Goal: Task Accomplishment & Management: Use online tool/utility

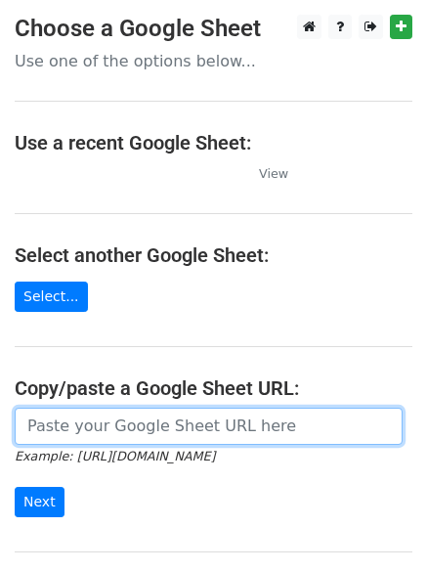
click at [143, 424] on input "url" at bounding box center [209, 426] width 388 height 37
type input "[URL][DOMAIN_NAME]"
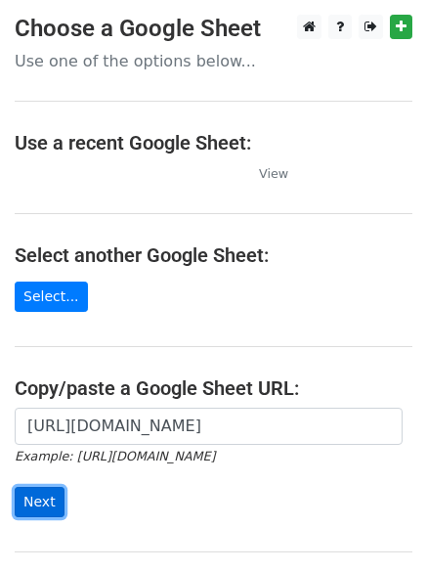
click at [48, 501] on input "Next" at bounding box center [40, 502] width 50 height 30
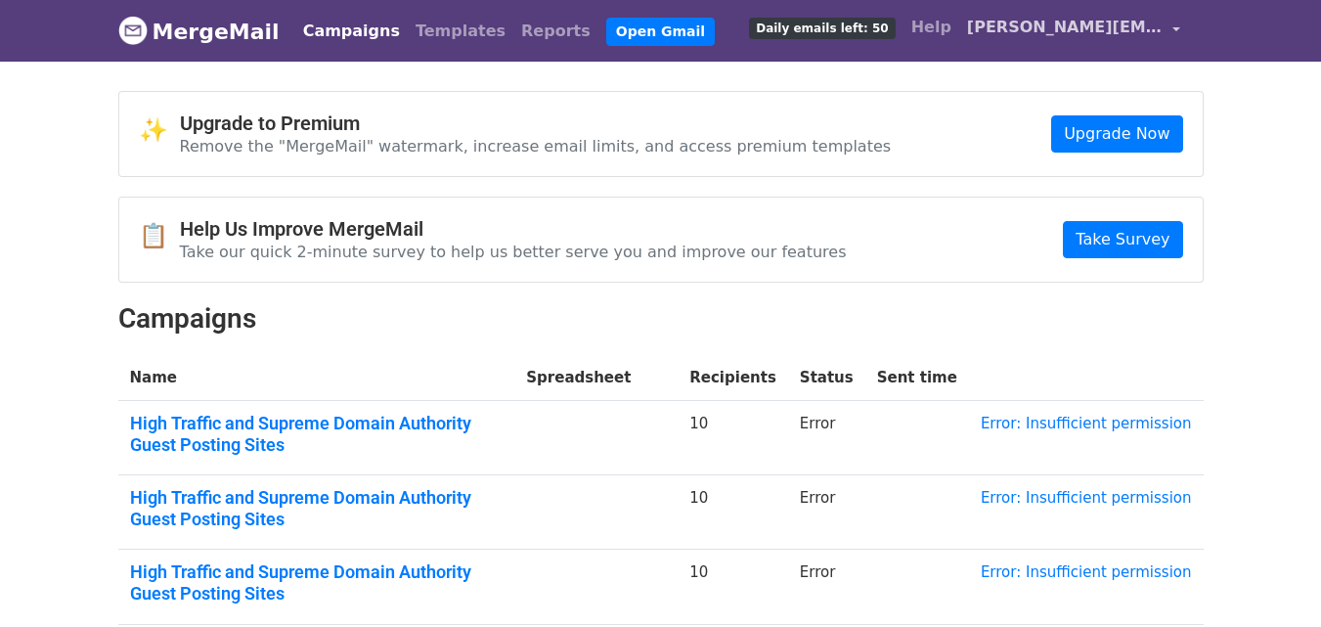
click at [1049, 32] on span "patricia.backlinks@gmail.com" at bounding box center [1065, 27] width 196 height 23
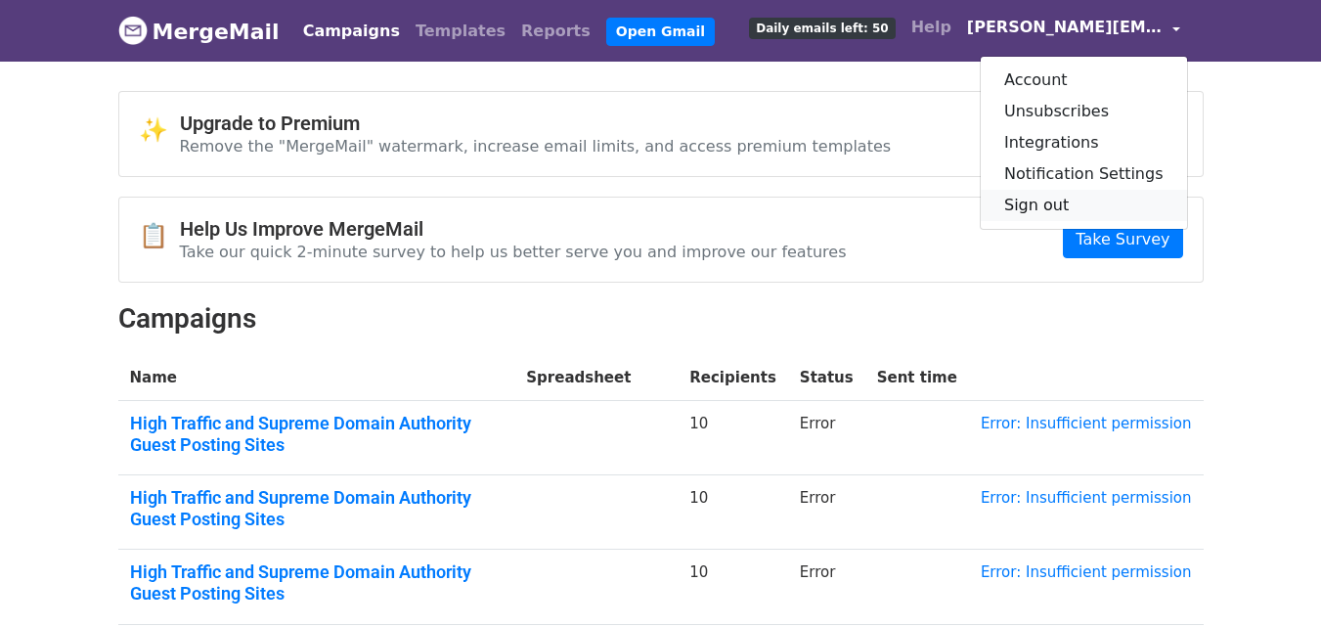
click at [1054, 190] on link "Sign out" at bounding box center [1084, 205] width 206 height 31
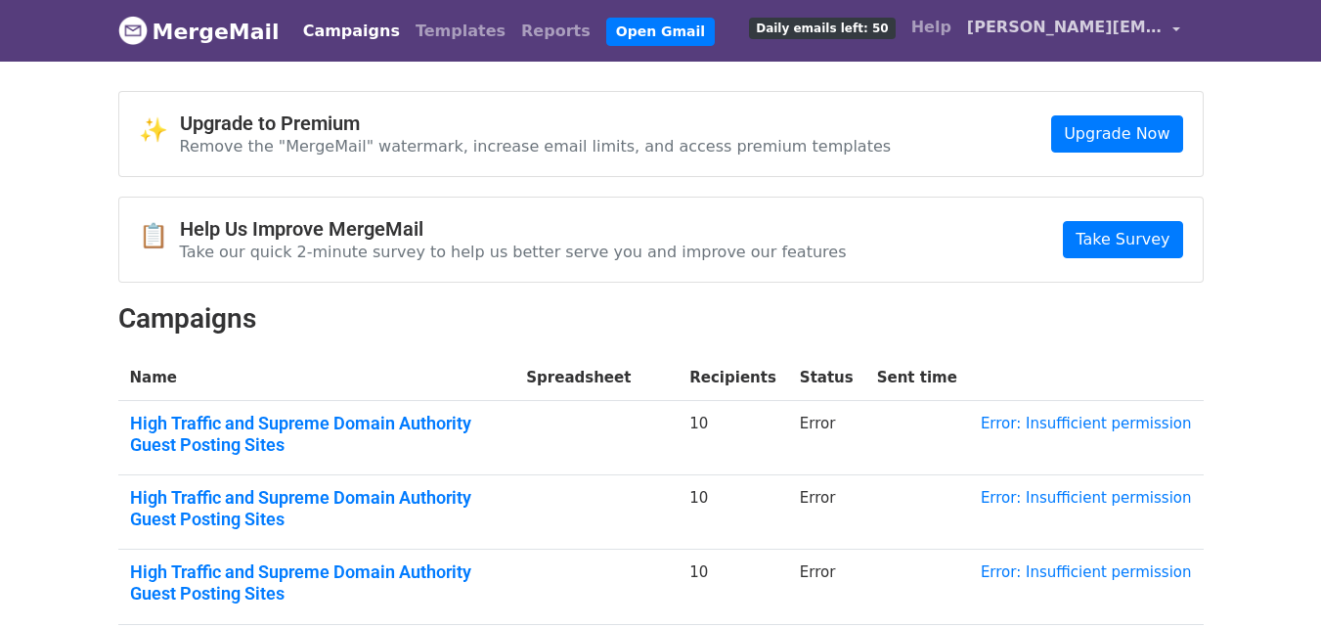
click at [1121, 16] on span "[PERSON_NAME][EMAIL_ADDRESS][DOMAIN_NAME]" at bounding box center [1065, 27] width 196 height 23
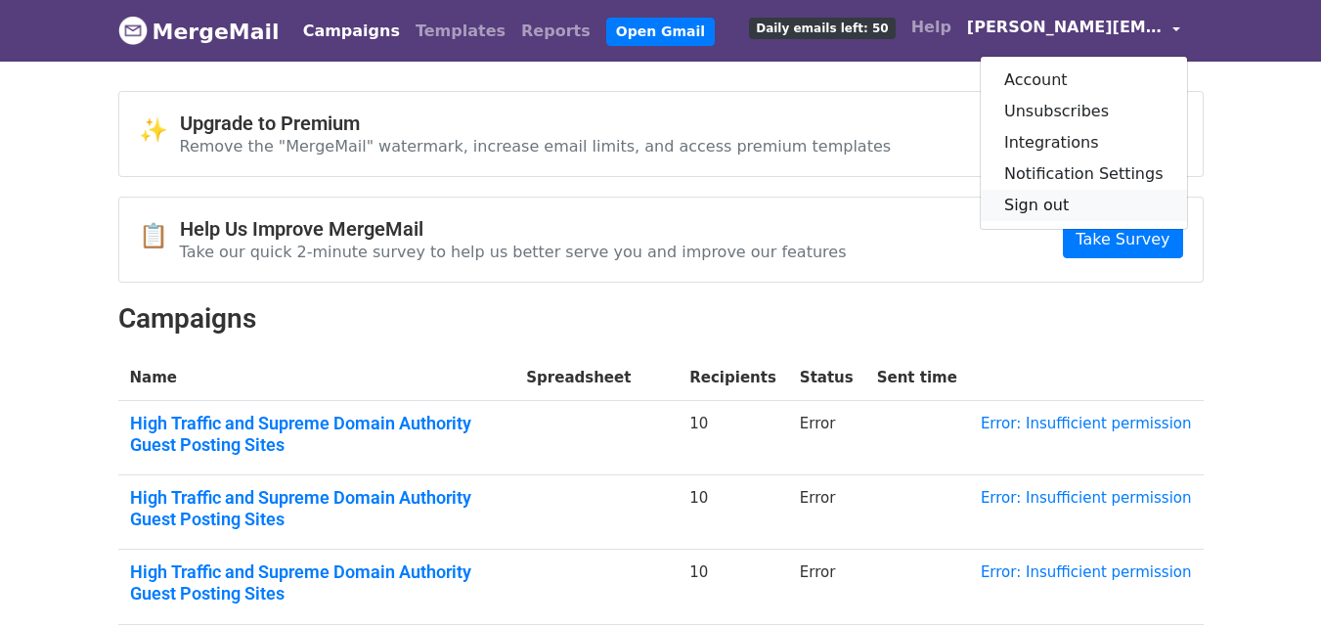
click at [1017, 205] on link "Sign out" at bounding box center [1084, 205] width 206 height 31
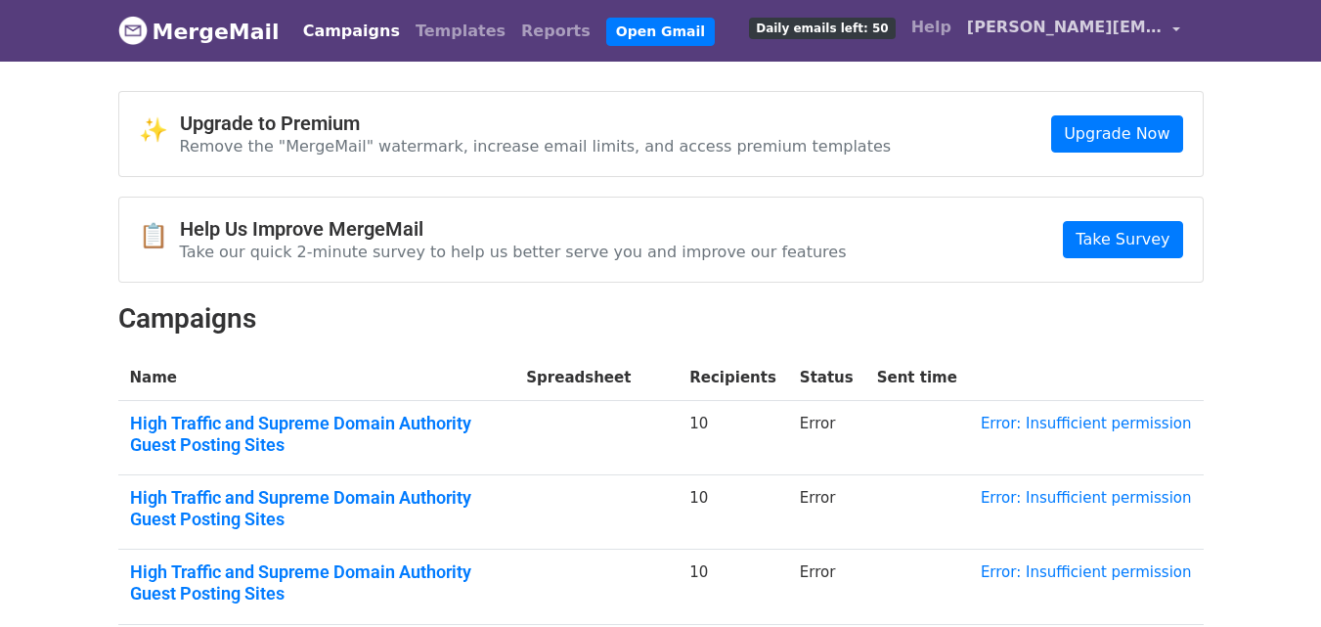
click at [1060, 27] on span "patricia.backlinks@gmail.com" at bounding box center [1065, 27] width 196 height 23
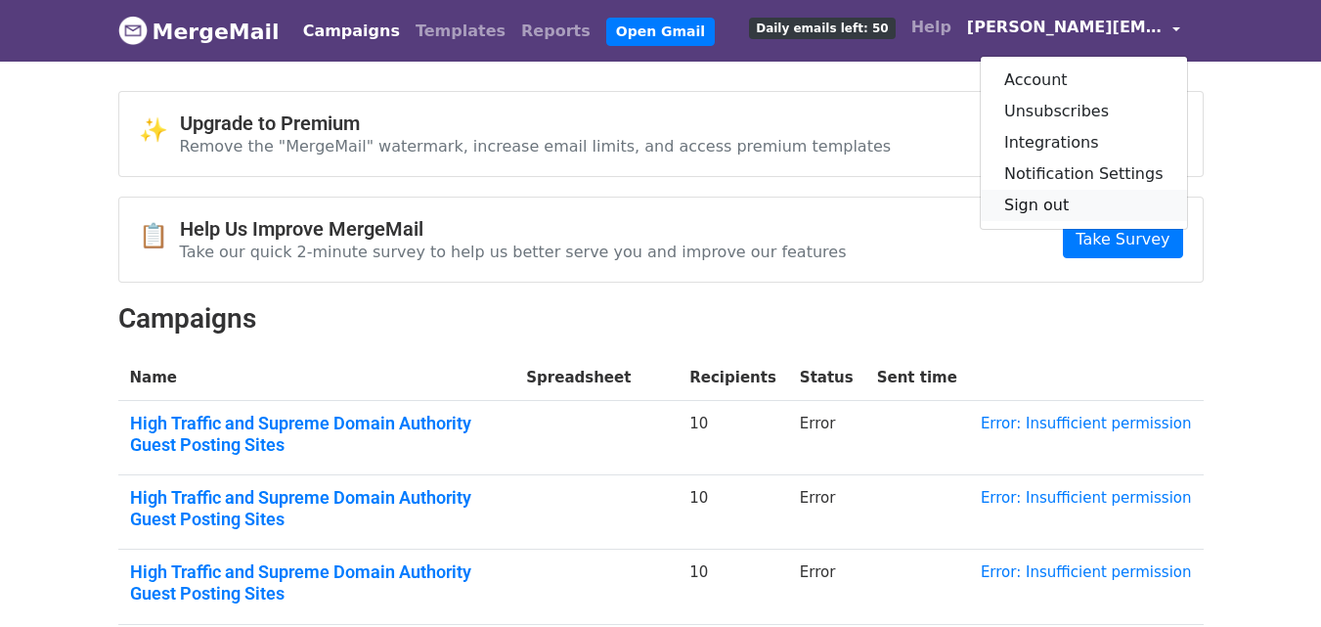
click at [1044, 205] on link "Sign out" at bounding box center [1084, 205] width 206 height 31
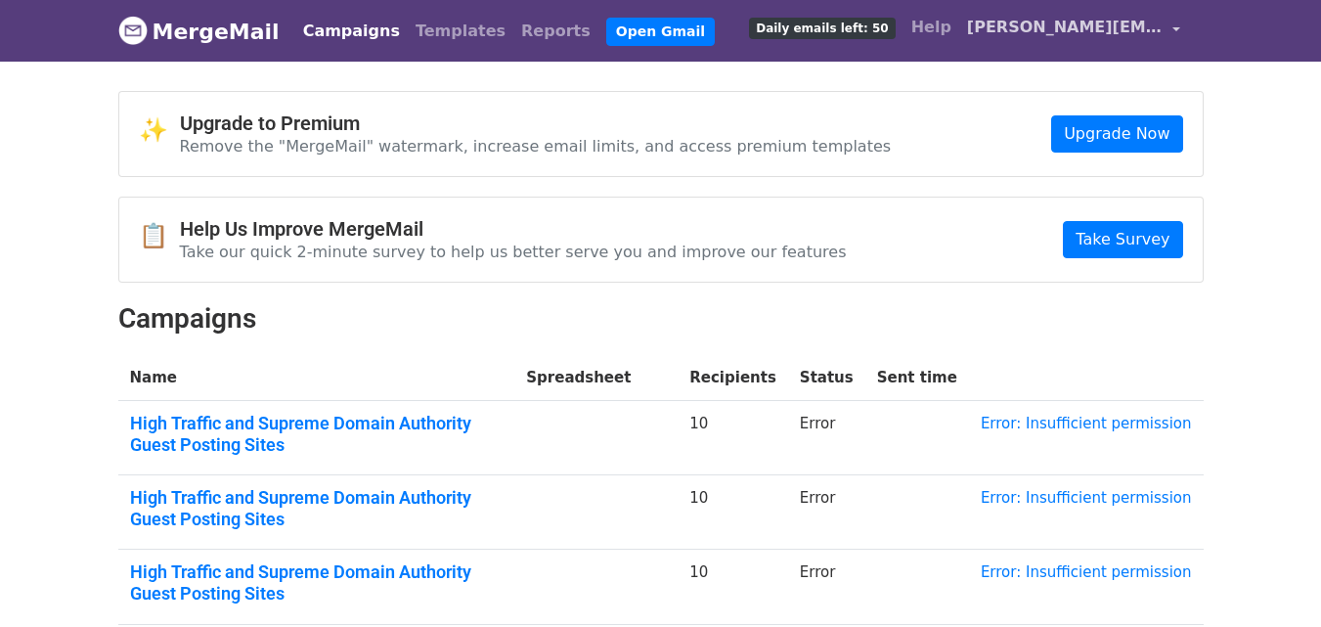
click at [1048, 38] on span "patricia.backlinks@gmail.com" at bounding box center [1065, 27] width 196 height 23
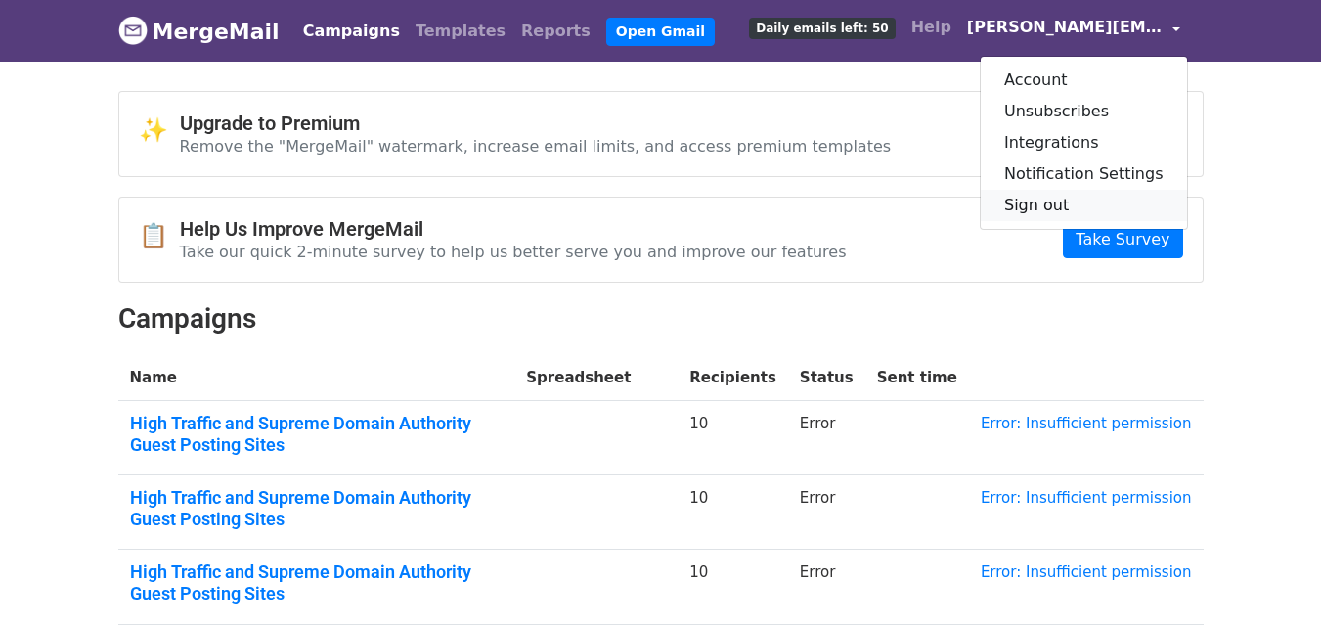
click at [1057, 201] on link "Sign out" at bounding box center [1084, 205] width 206 height 31
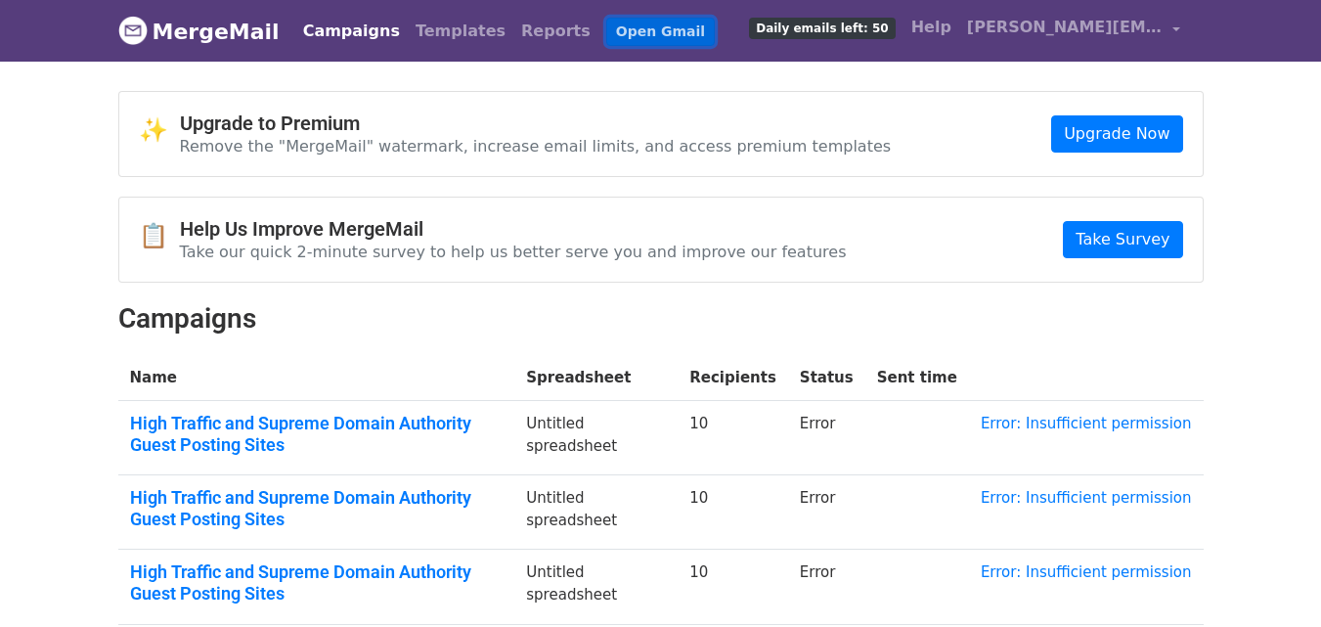
click at [606, 20] on link "Open Gmail" at bounding box center [660, 32] width 109 height 28
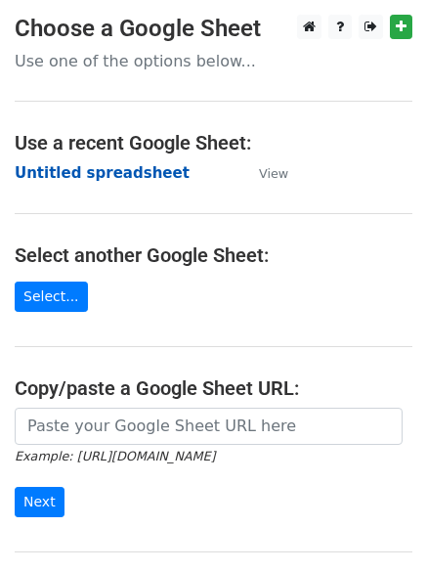
click at [145, 166] on strong "Untitled spreadsheet" at bounding box center [102, 173] width 175 height 18
click at [163, 200] on main "Choose a Google Sheet Use one of the options below... Use a recent Google Sheet…" at bounding box center [213, 318] width 427 height 607
click at [215, 187] on main "Choose a Google Sheet Use one of the options below... Use a recent Google Sheet…" at bounding box center [213, 318] width 427 height 607
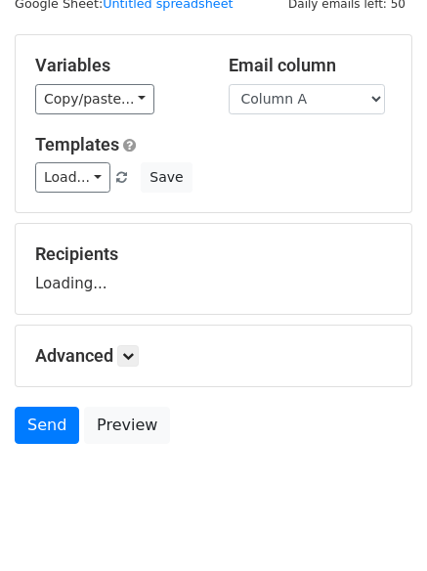
scroll to position [111, 0]
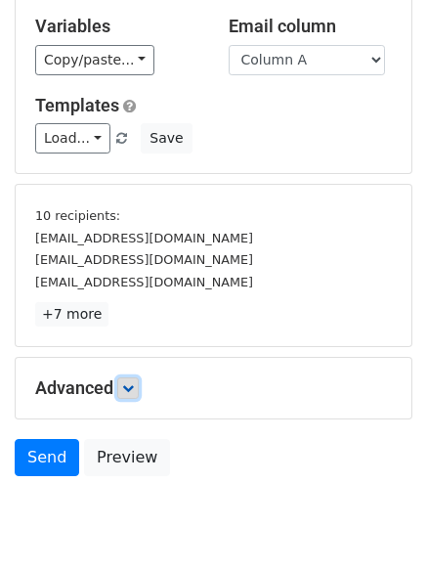
click at [134, 380] on link at bounding box center [128, 389] width 22 height 22
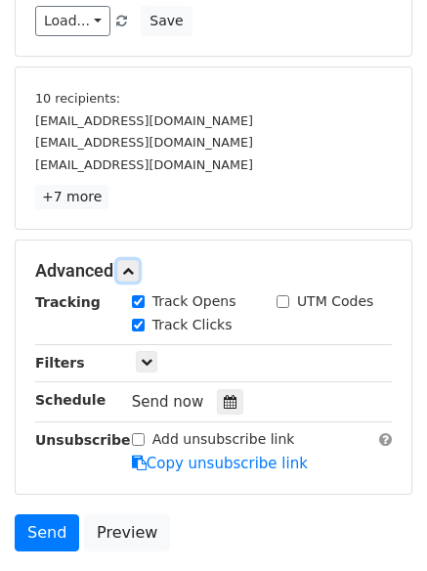
scroll to position [374, 0]
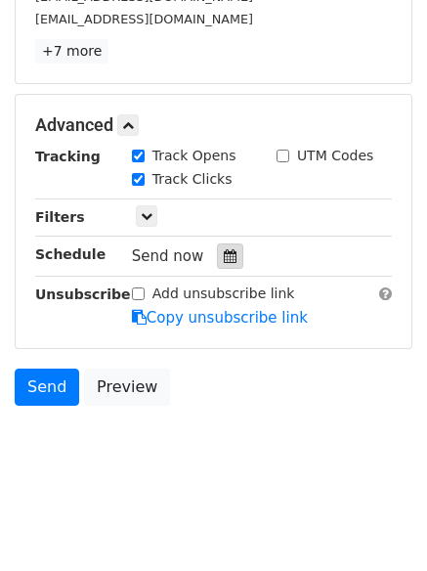
click at [217, 254] on div at bounding box center [230, 256] width 26 height 25
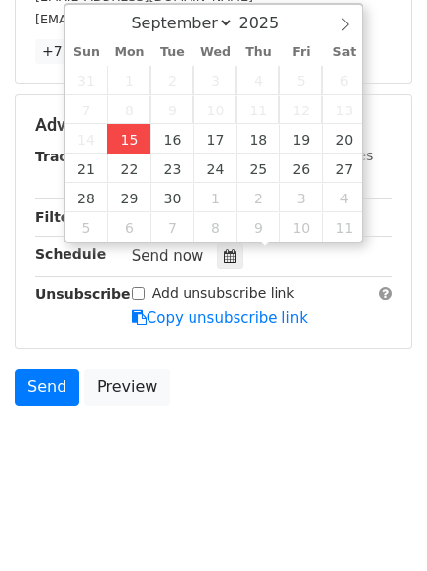
type input "[DATE] 15:59"
type input "03"
type input "59"
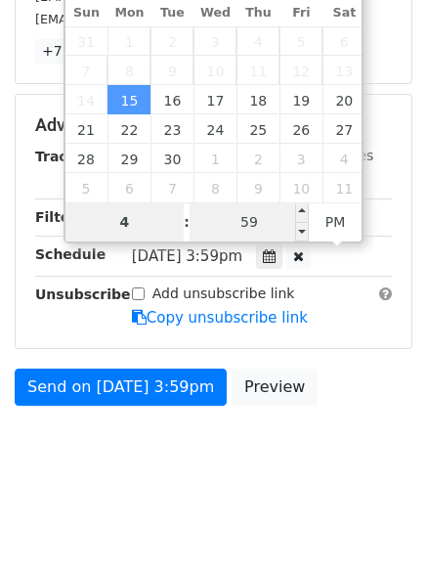
type input "4"
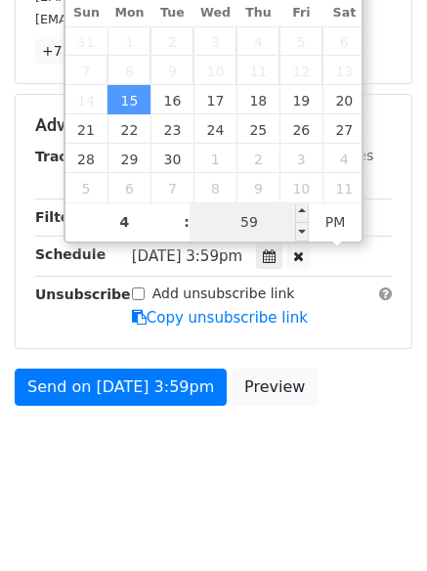
type input "2025-09-15 16:59"
type input "04"
click at [255, 233] on input "59" at bounding box center [249, 221] width 119 height 39
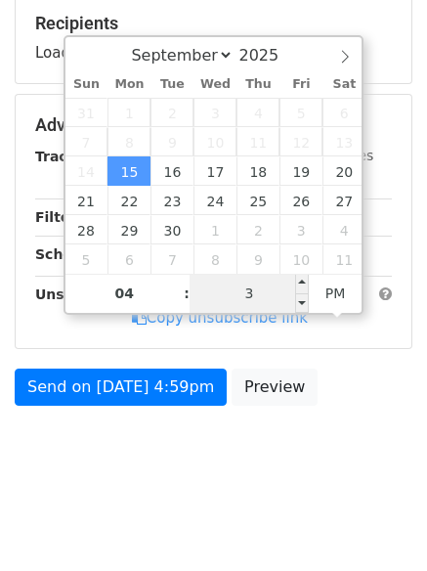
type input "33"
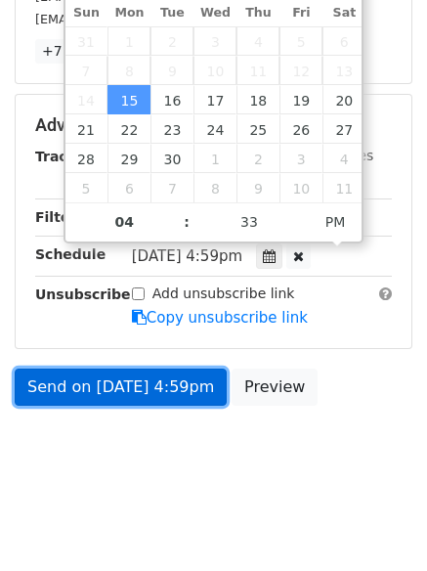
type input "2025-09-15 16:33"
click at [171, 393] on link "Send on Sep 15 at 4:59pm" at bounding box center [121, 387] width 212 height 37
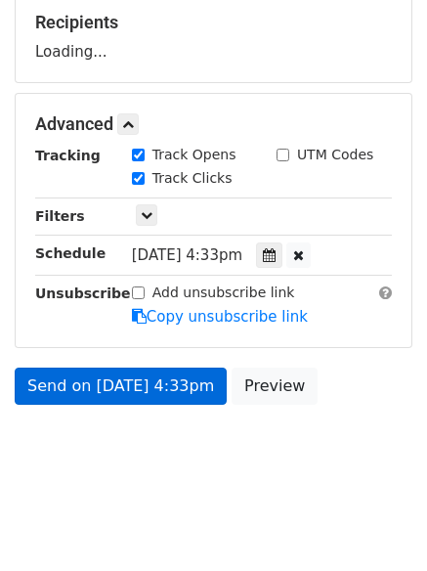
scroll to position [302, 0]
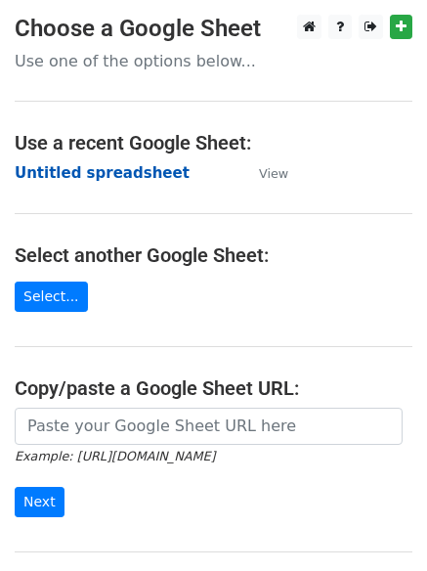
click at [115, 172] on strong "Untitled spreadsheet" at bounding box center [102, 173] width 175 height 18
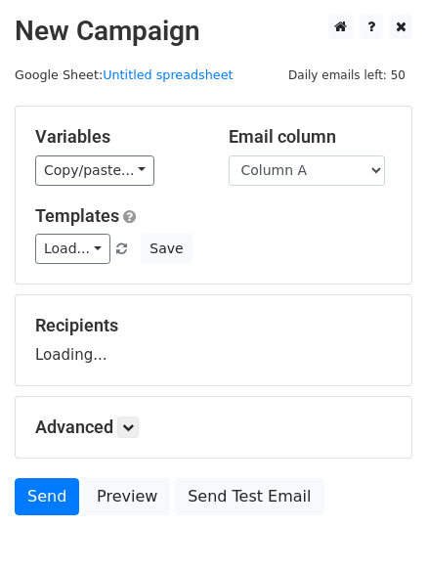
select select "Column B"
click at [229, 156] on select "Column A Column B Column C Column D Column E" at bounding box center [307, 171] width 156 height 30
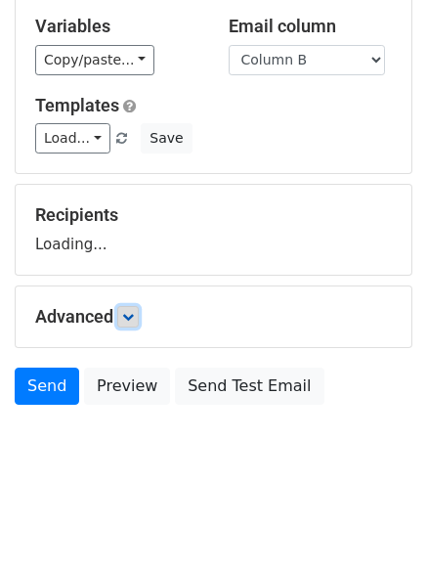
click at [139, 311] on link at bounding box center [128, 317] width 22 height 22
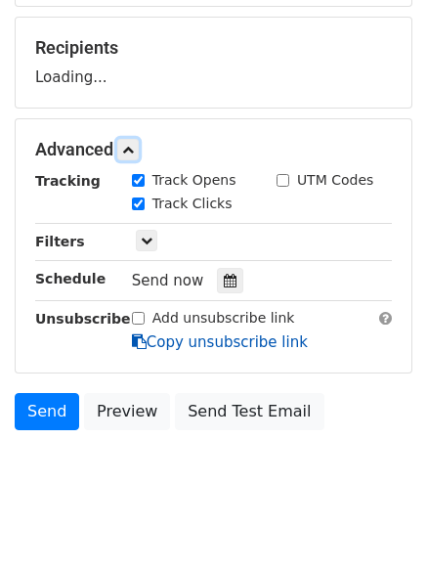
scroll to position [282, 0]
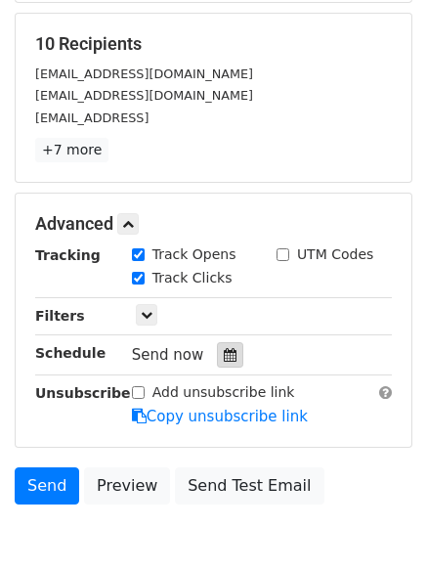
click at [217, 360] on div at bounding box center [230, 354] width 26 height 25
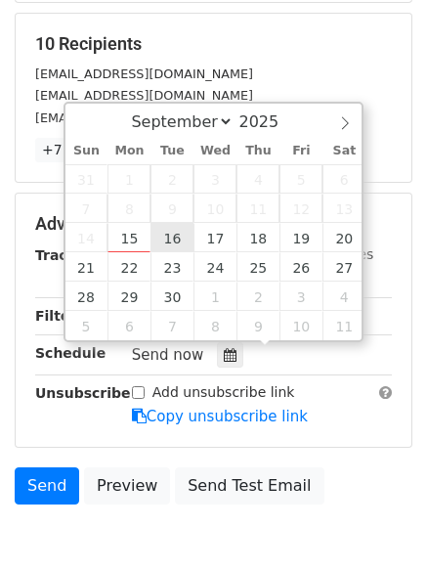
type input "2025-09-16 12:00"
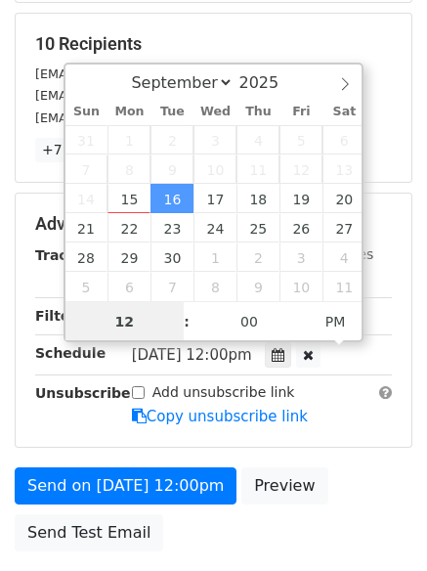
scroll to position [1, 0]
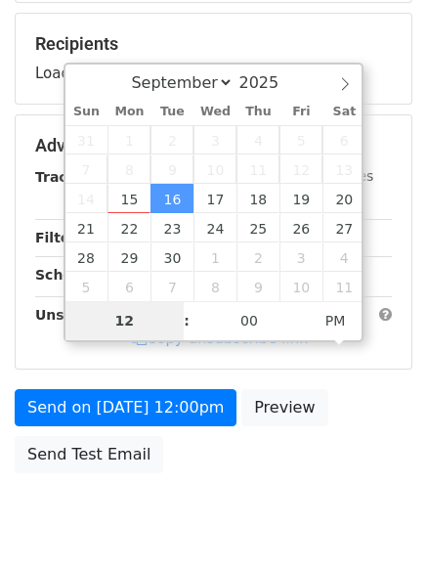
type input "5"
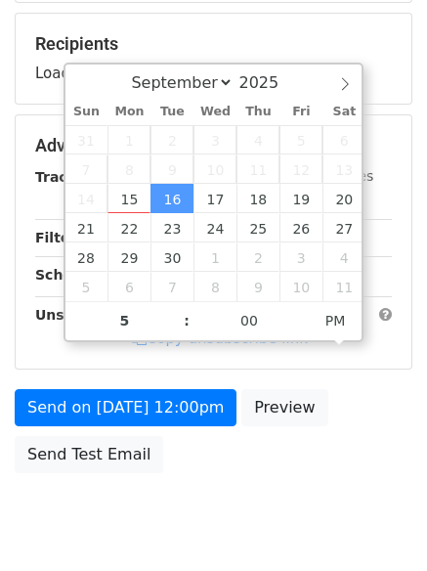
type input "2025-09-16 17:00"
click at [228, 537] on body "New Campaign Daily emails left: 50 Google Sheet: Untitled spreadsheet Variables…" at bounding box center [213, 147] width 427 height 828
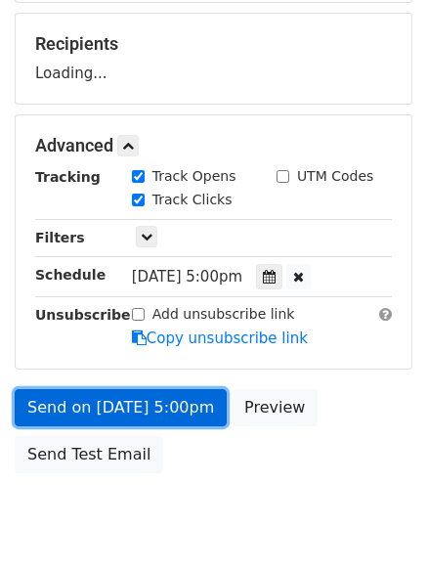
click at [179, 416] on link "Send on Sep 16 at 5:00pm" at bounding box center [121, 407] width 212 height 37
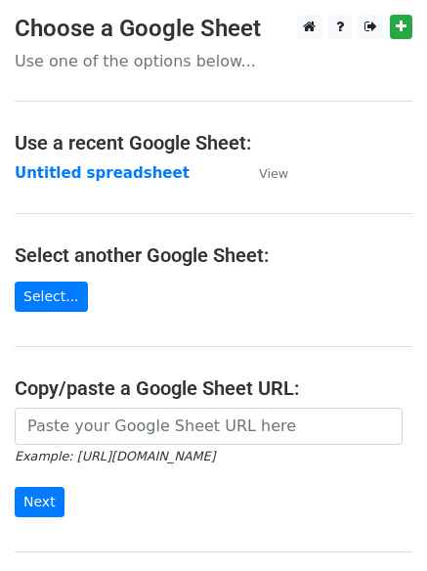
click at [129, 180] on strong "Untitled spreadsheet" at bounding box center [102, 173] width 175 height 18
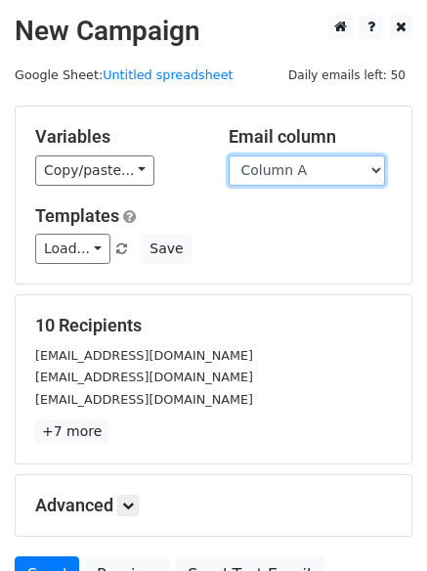
click at [336, 174] on select "Column A Column B Column C Column D Column E" at bounding box center [307, 171] width 156 height 30
select select "Column C"
click at [229, 156] on select "Column A Column B Column C Column D Column E" at bounding box center [307, 171] width 156 height 30
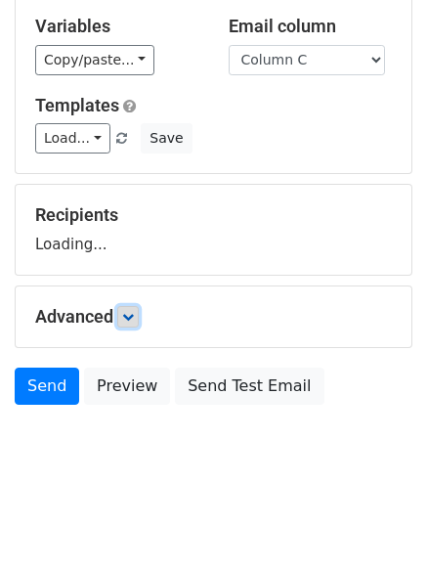
click at [134, 322] on icon at bounding box center [128, 317] width 12 height 12
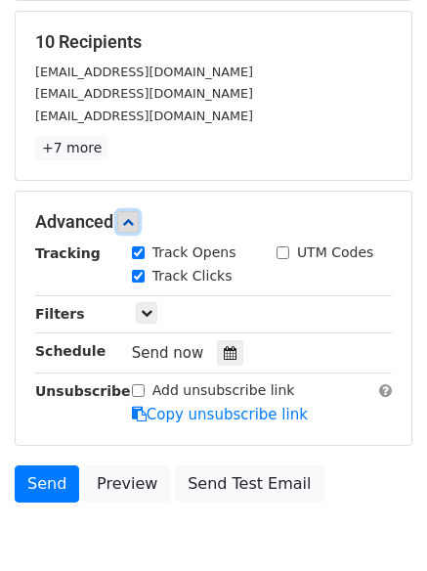
scroll to position [297, 0]
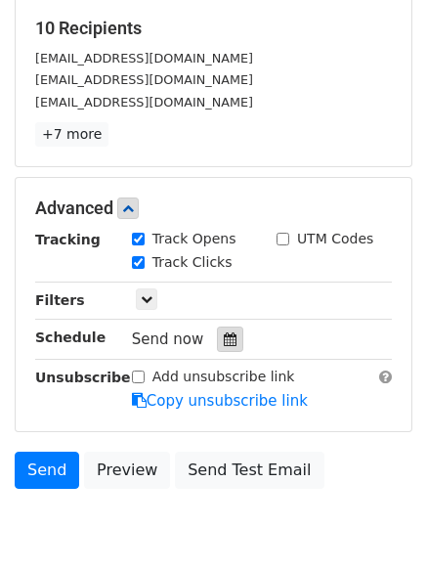
click at [230, 336] on div at bounding box center [230, 339] width 26 height 25
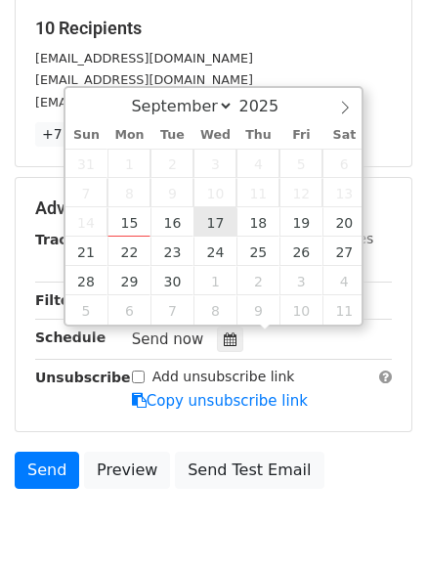
type input "2025-09-17 12:00"
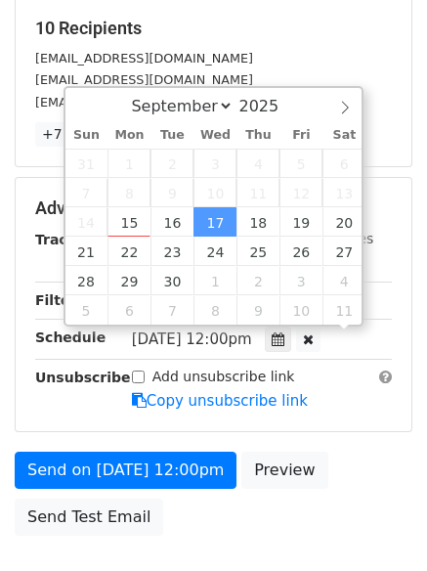
scroll to position [1, 0]
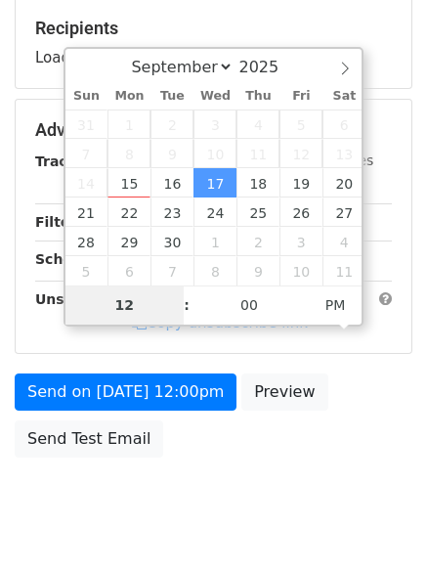
type input "6"
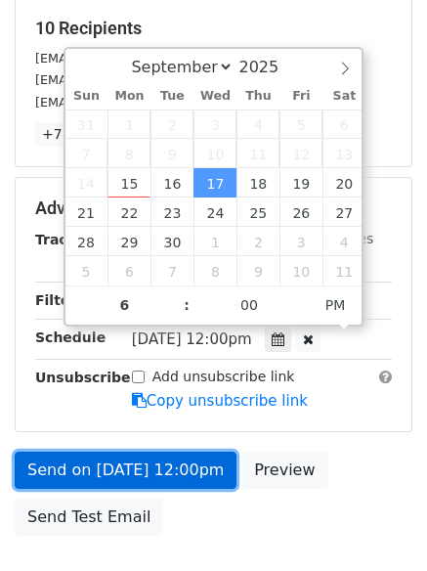
type input "2025-09-17 18:00"
click at [193, 464] on link "Send on Sep 17 at 12:00pm" at bounding box center [126, 470] width 222 height 37
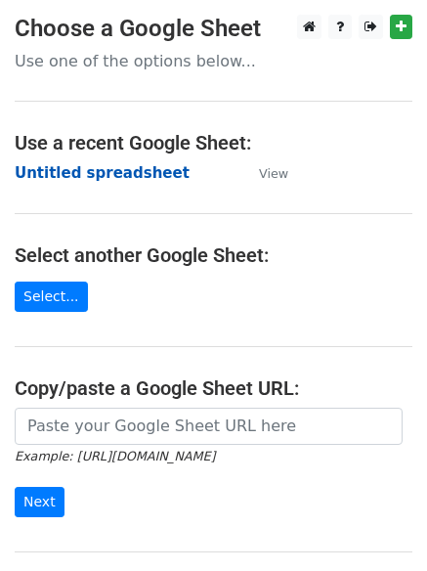
click at [105, 179] on strong "Untitled spreadsheet" at bounding box center [102, 173] width 175 height 18
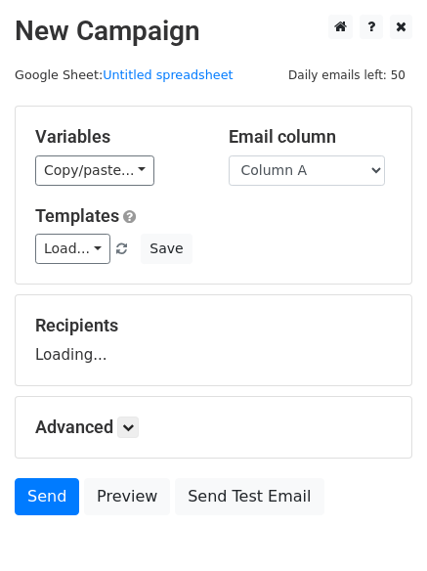
drag, startPoint x: 0, startPoint y: 0, endPoint x: 288, endPoint y: 200, distance: 350.0
click at [292, 184] on select "Column A Column B Column C Column D Column E" at bounding box center [307, 171] width 156 height 30
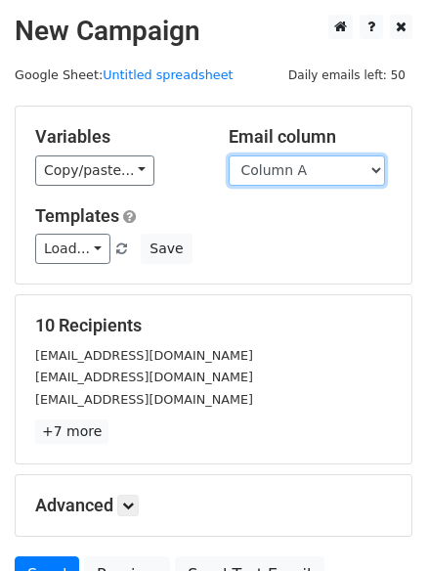
drag, startPoint x: 331, startPoint y: 172, endPoint x: 331, endPoint y: 183, distance: 10.8
click at [331, 172] on select "Column A Column B Column C Column D Column E" at bounding box center [307, 171] width 156 height 30
select select "Column D"
click at [229, 156] on select "Column A Column B Column C Column D Column E" at bounding box center [307, 171] width 156 height 30
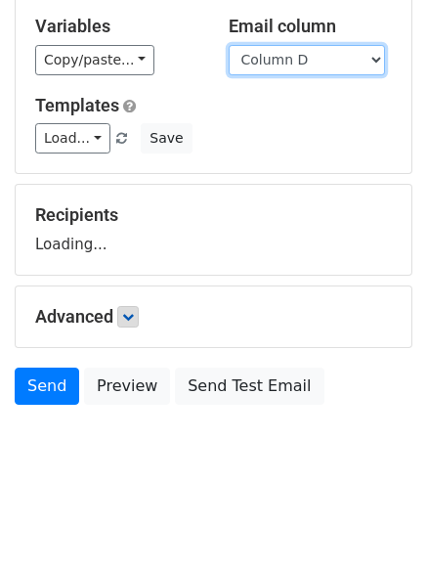
scroll to position [111, 0]
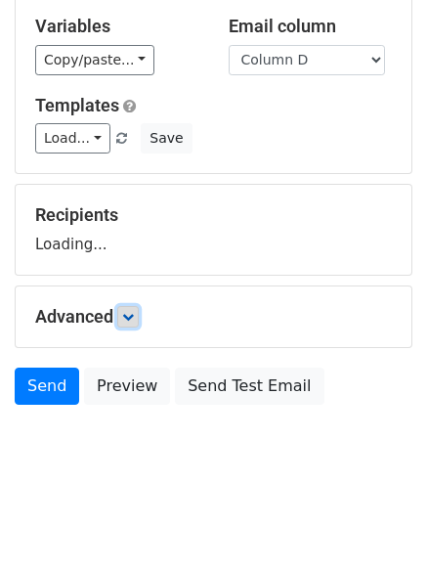
click at [134, 311] on icon at bounding box center [128, 317] width 12 height 12
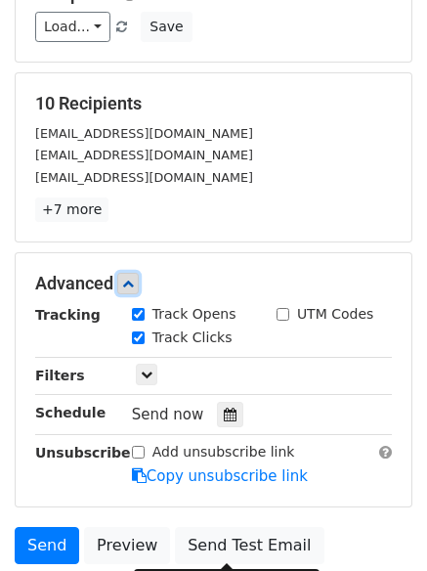
scroll to position [380, 0]
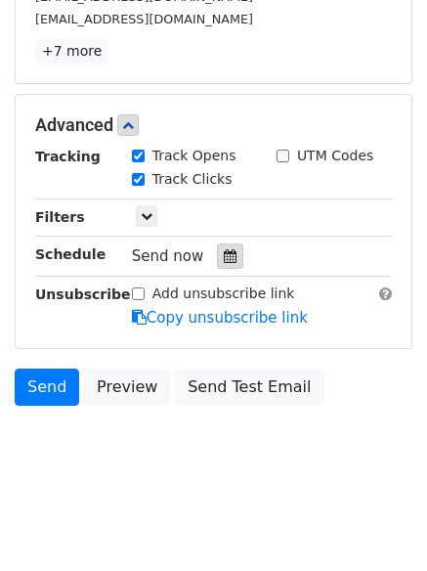
click at [224, 254] on icon at bounding box center [230, 256] width 13 height 14
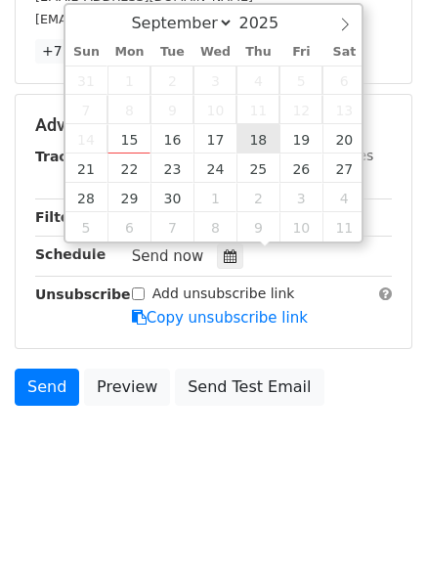
type input "2025-09-18 12:00"
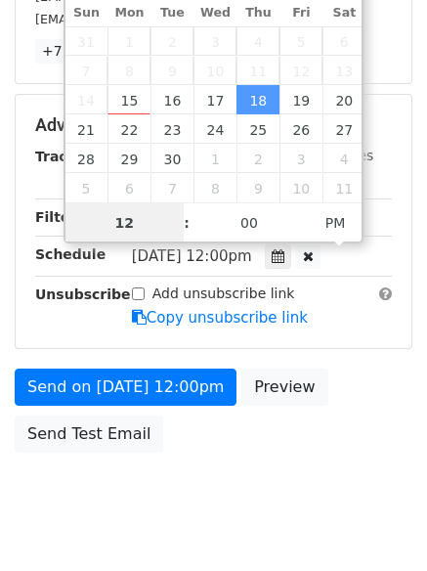
scroll to position [1, 0]
type input "7"
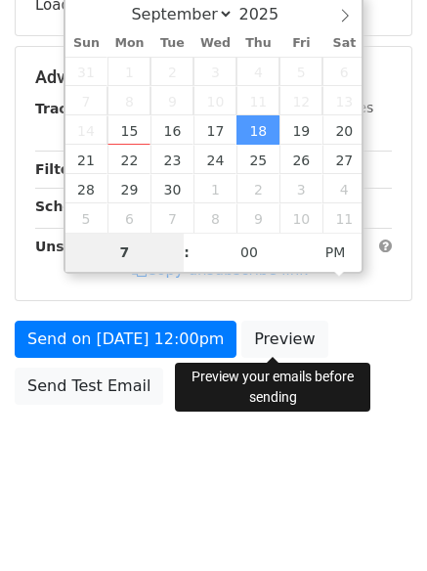
scroll to position [349, 0]
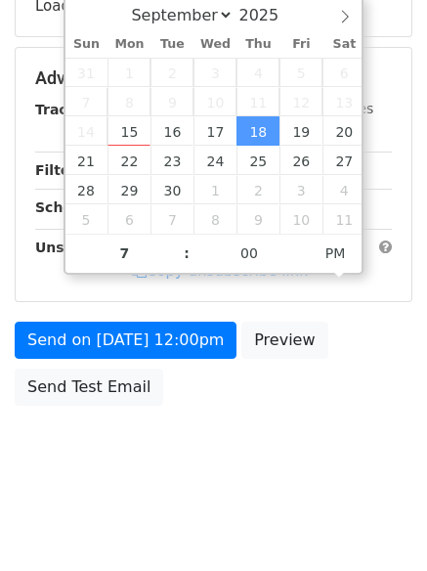
type input "2025-09-18 19:00"
click at [255, 428] on body "New Campaign Daily emails left: 50 Google Sheet: Untitled spreadsheet Variables…" at bounding box center [213, 80] width 427 height 828
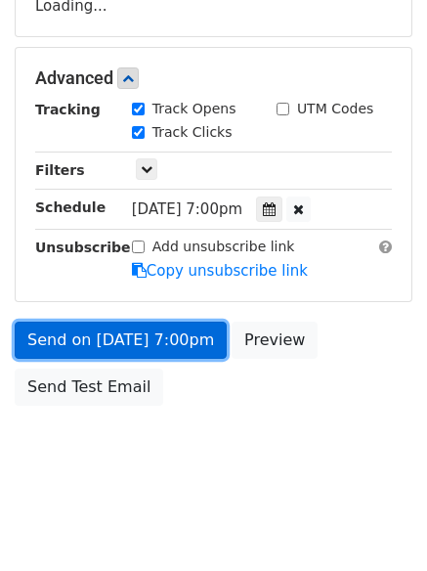
click at [176, 343] on link "Send on Sep 18 at 7:00pm" at bounding box center [121, 340] width 212 height 37
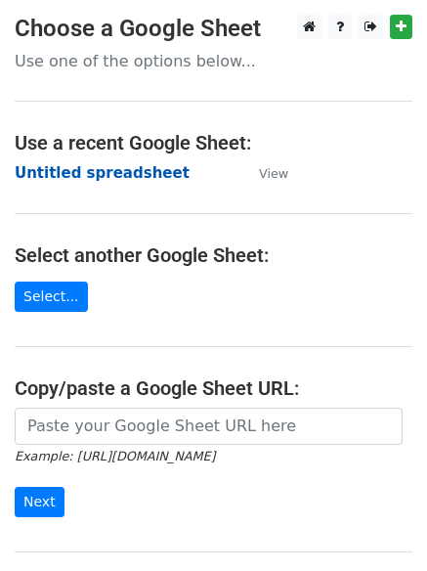
click at [76, 168] on strong "Untitled spreadsheet" at bounding box center [102, 173] width 175 height 18
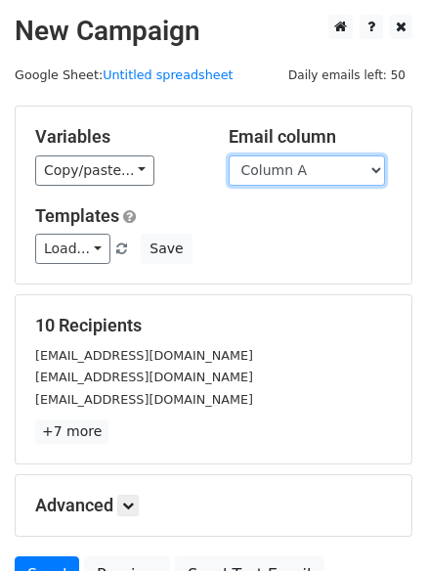
drag, startPoint x: 315, startPoint y: 163, endPoint x: 305, endPoint y: 181, distance: 20.1
click at [315, 163] on select "Column A Column B Column C Column D Column E" at bounding box center [307, 171] width 156 height 30
select select "Column E"
click at [229, 156] on select "Column A Column B Column C Column D Column E" at bounding box center [307, 171] width 156 height 30
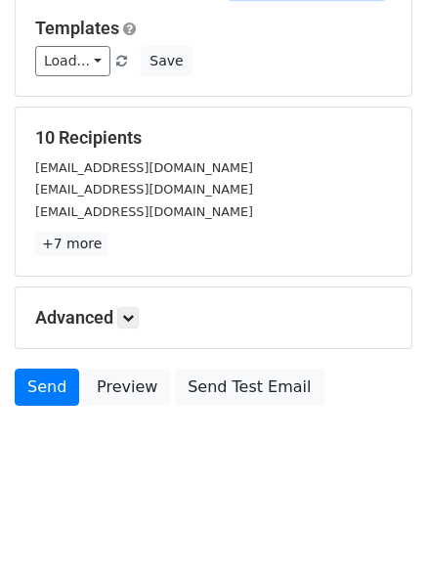
scroll to position [189, 0]
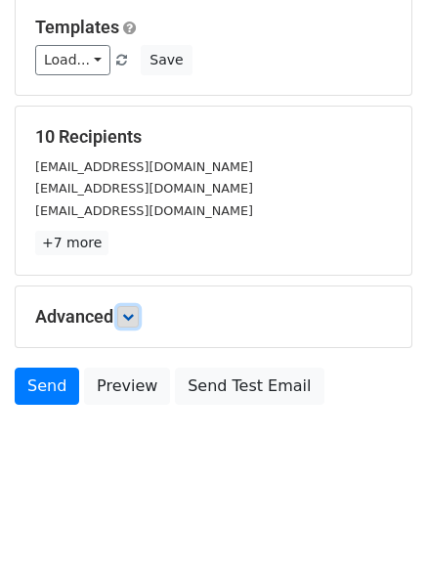
click at [122, 327] on link at bounding box center [128, 317] width 22 height 22
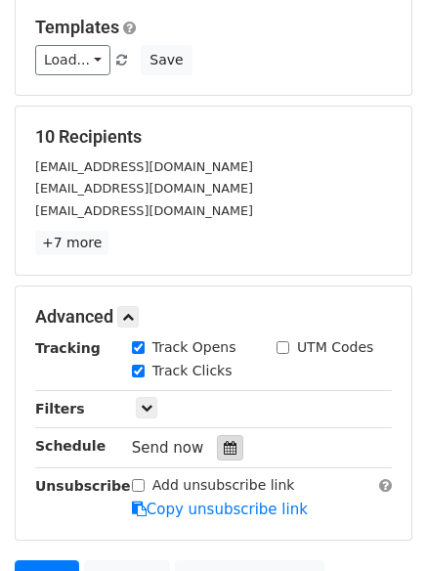
click at [224, 447] on icon at bounding box center [230, 448] width 13 height 14
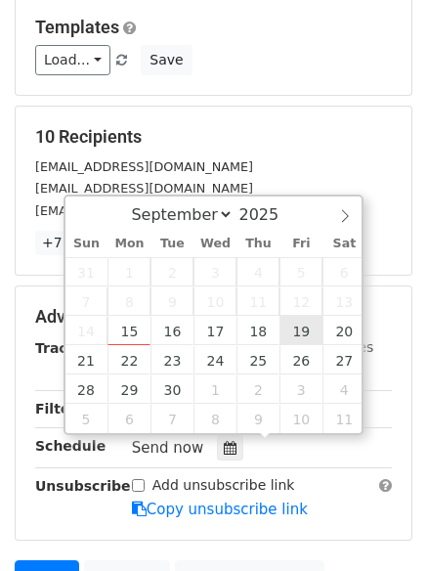
type input "[DATE] 12:00"
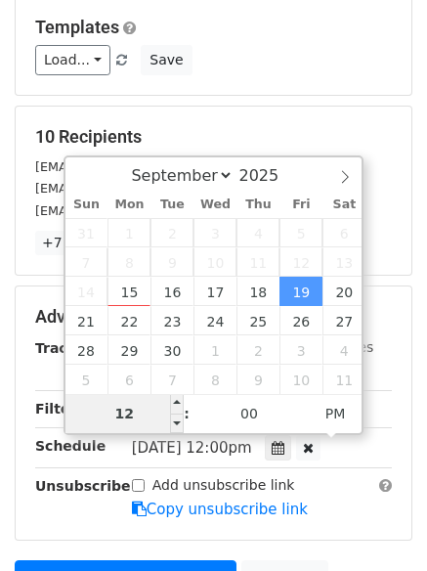
type input "8"
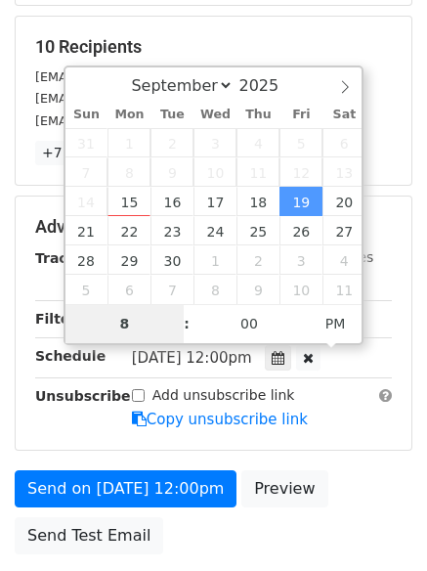
scroll to position [427, 0]
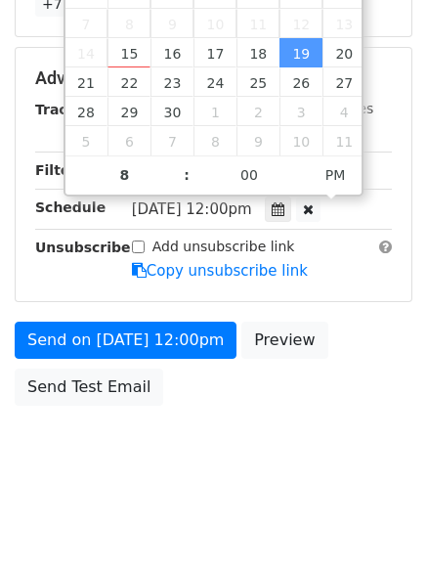
type input "[DATE] 20:00"
click at [211, 388] on div "Send on [DATE] 12:00pm Preview Send Test Email" at bounding box center [213, 369] width 427 height 94
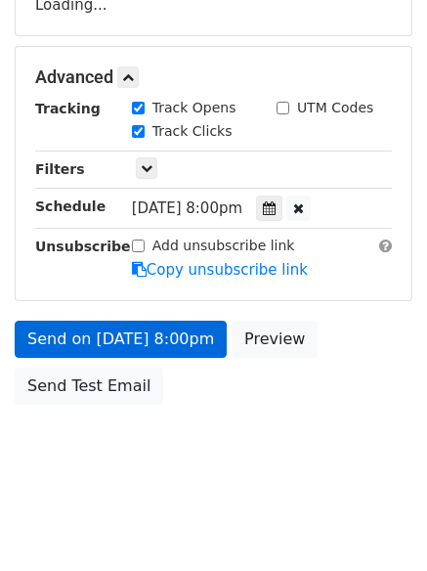
scroll to position [349, 0]
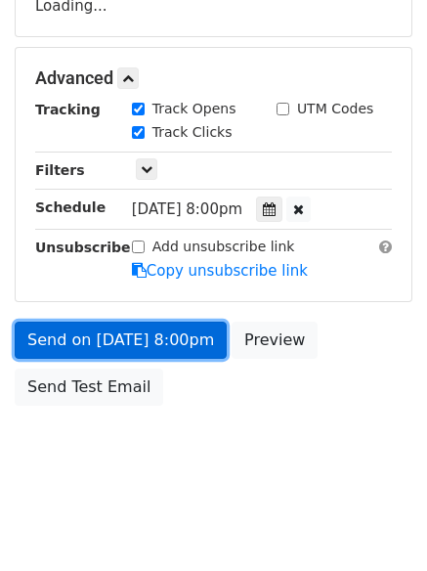
click at [171, 350] on link "Send on [DATE] 8:00pm" at bounding box center [121, 340] width 212 height 37
